Goal: Check status: Check status

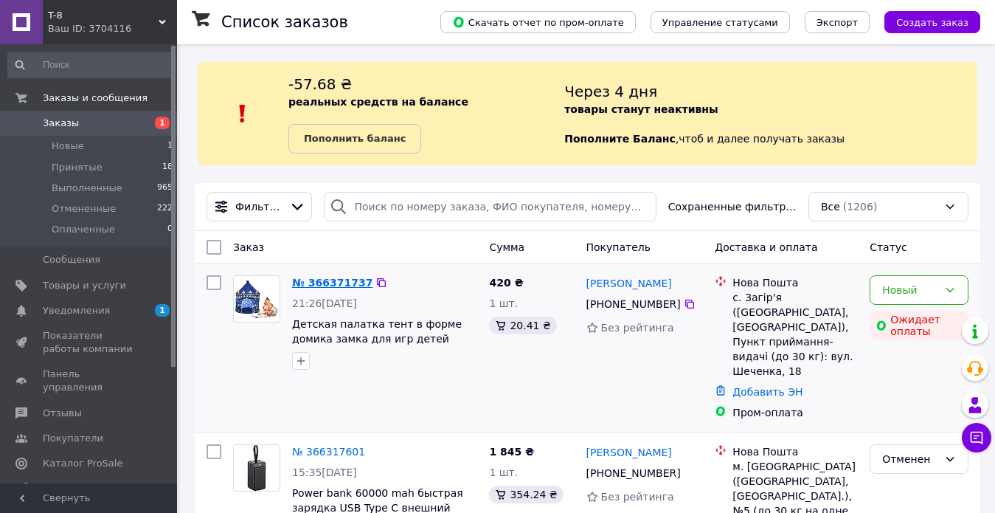
click at [336, 277] on link "№ 366371737" at bounding box center [332, 283] width 80 height 12
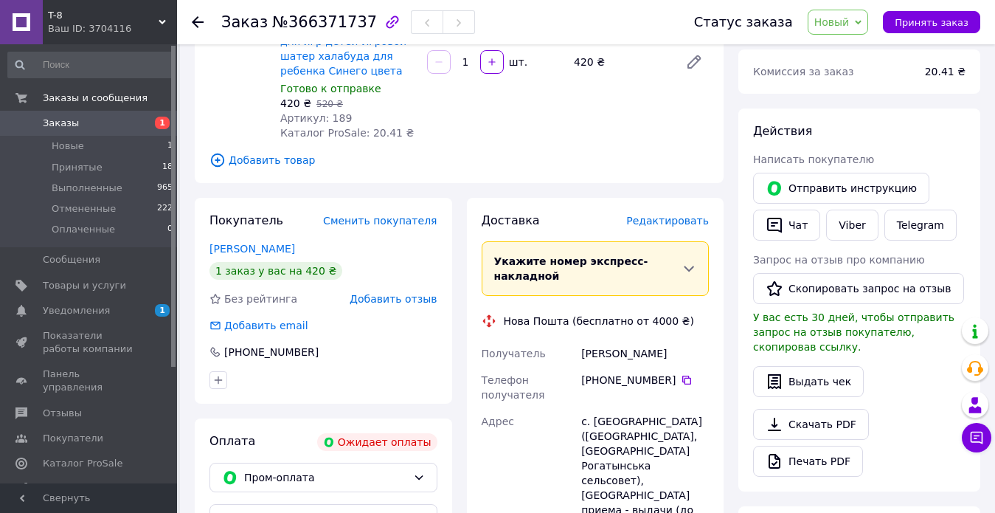
scroll to position [148, 0]
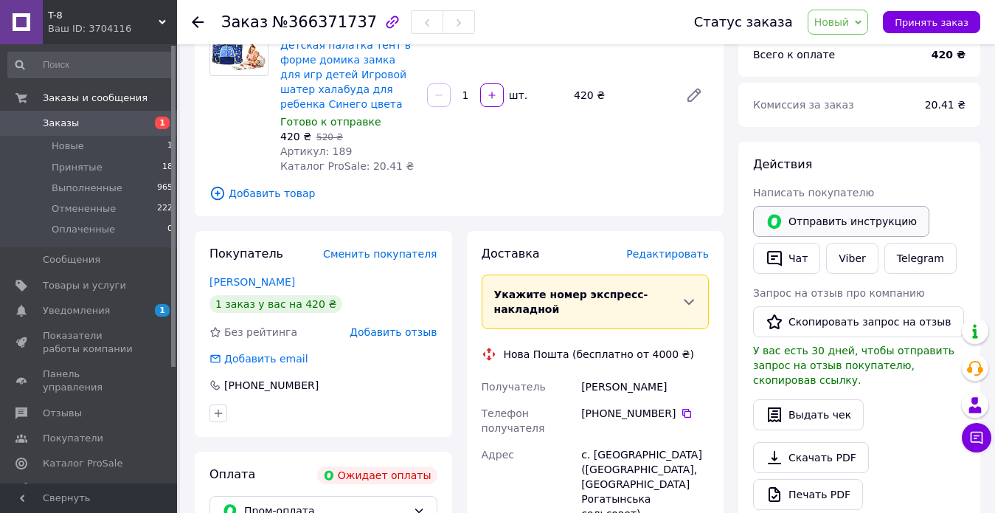
click at [821, 217] on button "Отправить инструкцию" at bounding box center [841, 221] width 176 height 31
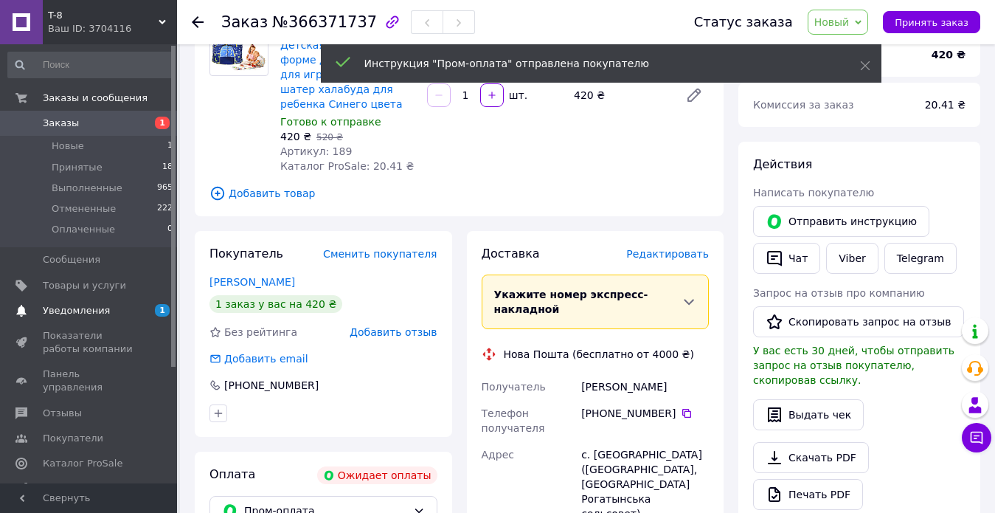
click at [150, 305] on span "1 0" at bounding box center [156, 310] width 41 height 13
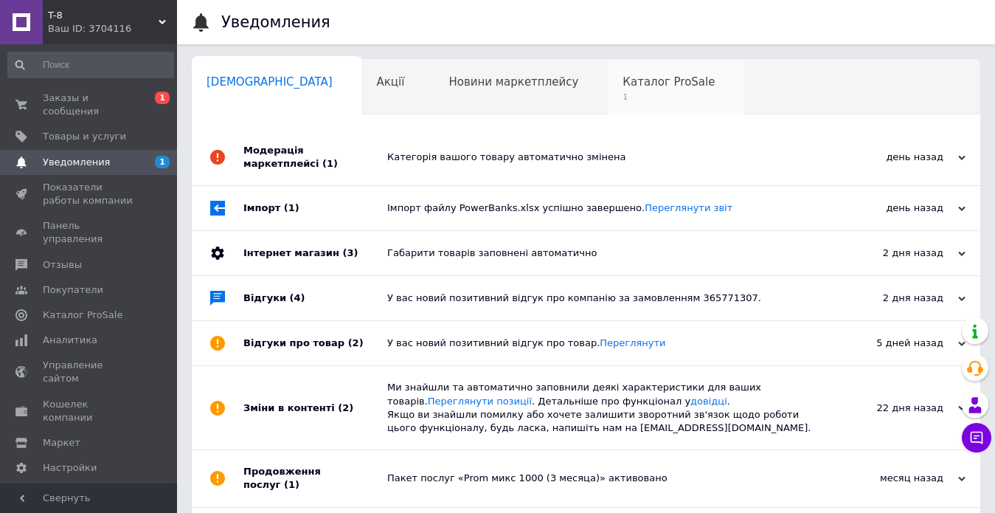
click at [623, 83] on span "Каталог ProSale" at bounding box center [669, 81] width 92 height 13
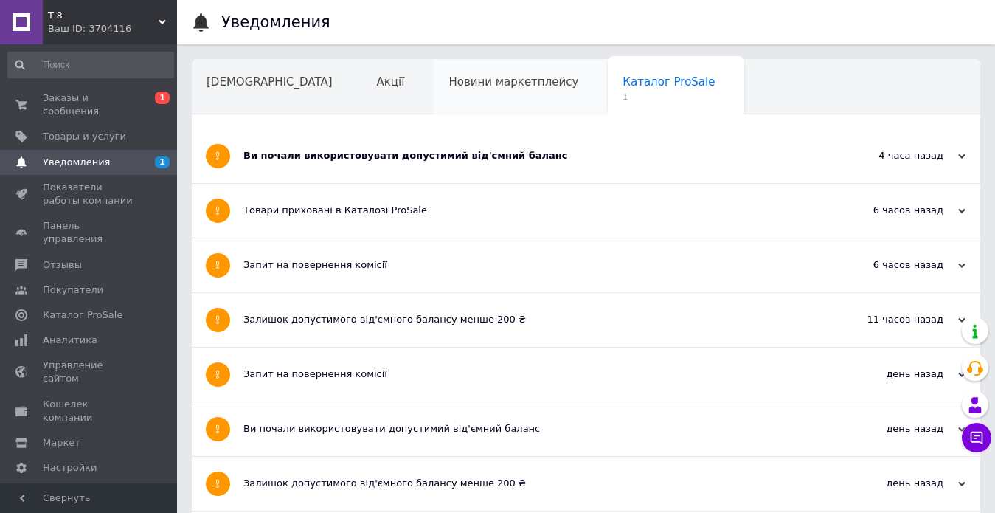
drag, startPoint x: 409, startPoint y: 153, endPoint x: 476, endPoint y: 100, distance: 85.0
click at [409, 153] on div "Ви почали використовувати допустимий від'ємний баланс" at bounding box center [530, 155] width 575 height 13
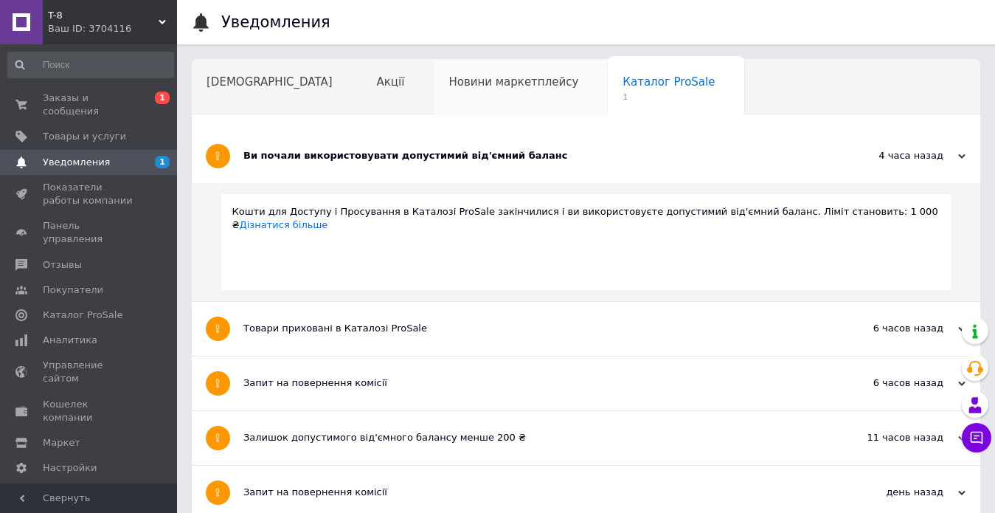
click at [476, 92] on div "Новини маркетплейсу" at bounding box center [521, 88] width 174 height 56
